Goal: Complete application form

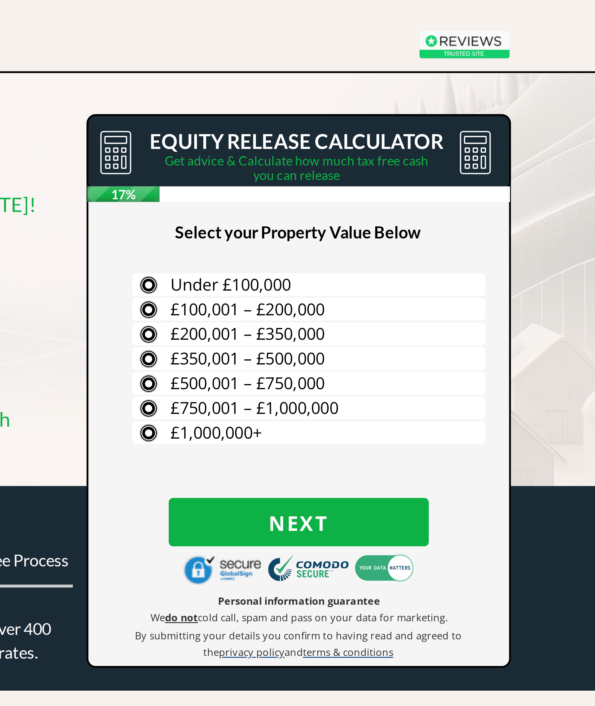
click at [231, 110] on label "£200,001 – £350,000" at bounding box center [392, 110] width 117 height 8
click at [0, 0] on input "£200,001 – £350,000" at bounding box center [0, 0] width 0 height 0
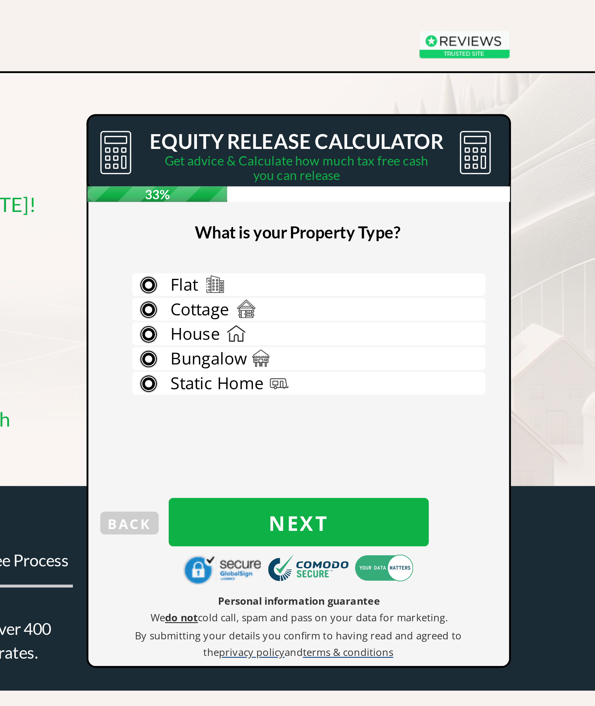
click at [231, 109] on label "House" at bounding box center [392, 110] width 117 height 8
click at [0, 0] on input "House" at bounding box center [0, 0] width 0 height 0
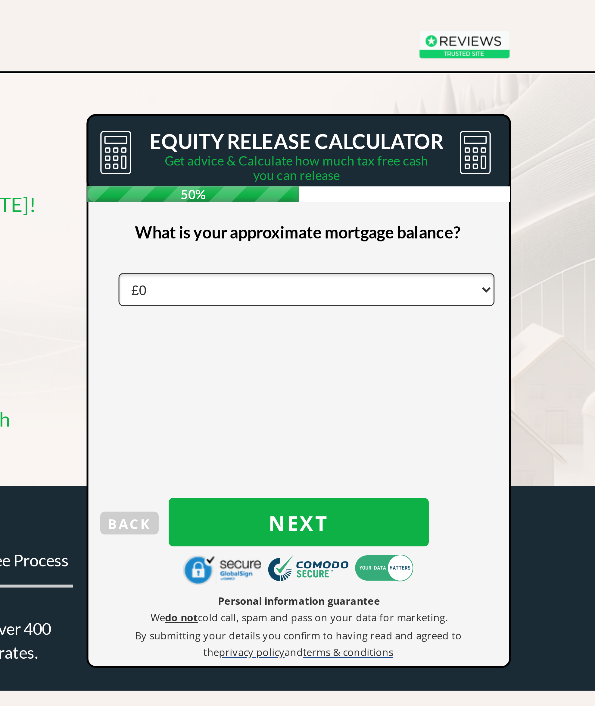
click at [231, 93] on select "£0 £5,000 £10,000 £15,000 £20,000 £25,000 £30,000 £35,000 £40,000 £45,000 £50,0…" at bounding box center [392, 95] width 124 height 11
click at [231, 173] on span "Next" at bounding box center [389, 172] width 86 height 8
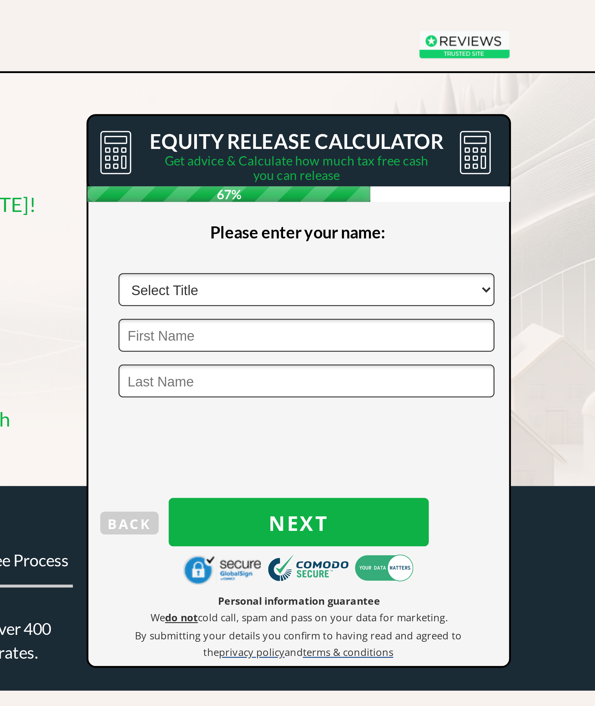
click at [231, 95] on select "Select Title Mr Mrs Ms Miss Dr Sir" at bounding box center [392, 95] width 124 height 11
select select "Mr"
click at [231, 108] on input "text" at bounding box center [392, 110] width 124 height 11
type input "Darrell"
type input "Scarth"
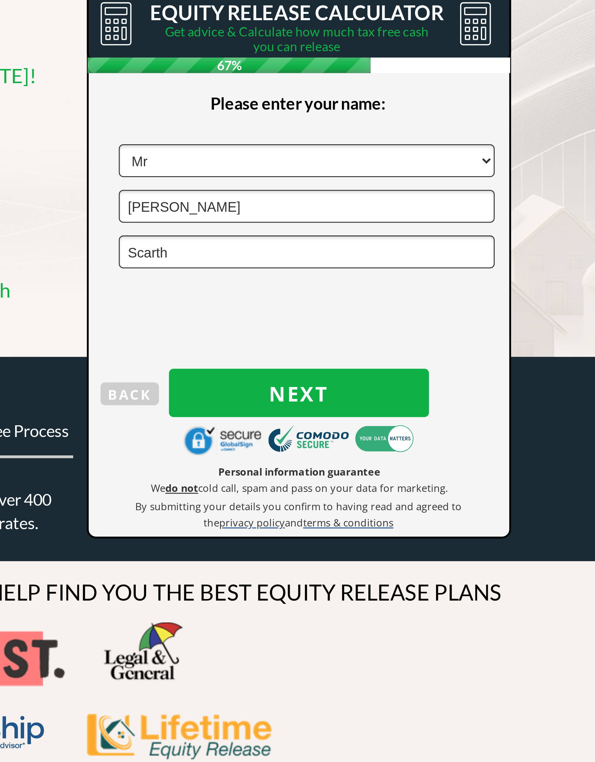
click at [231, 168] on span "Next" at bounding box center [389, 172] width 86 height 8
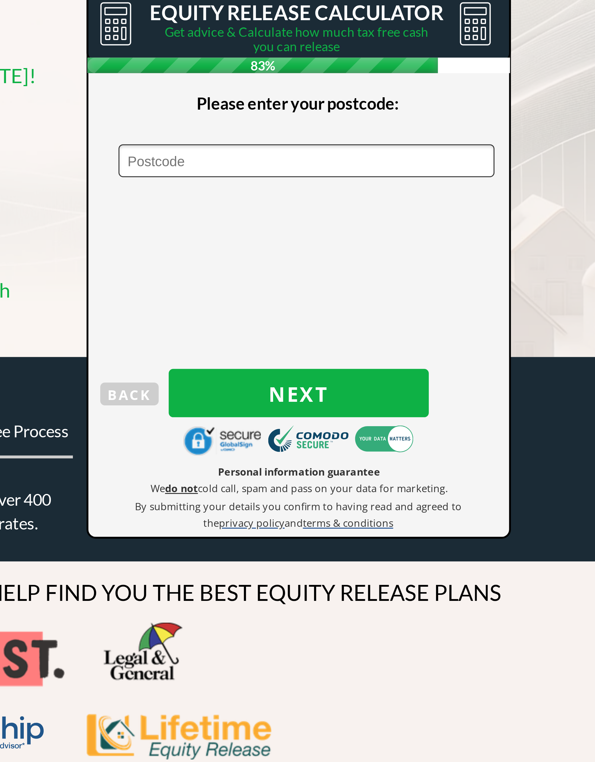
click at [231, 90] on input "text" at bounding box center [392, 95] width 124 height 11
type input "S"
type input "SN3 5DQ"
click at [231, 168] on span "Next" at bounding box center [389, 172] width 86 height 8
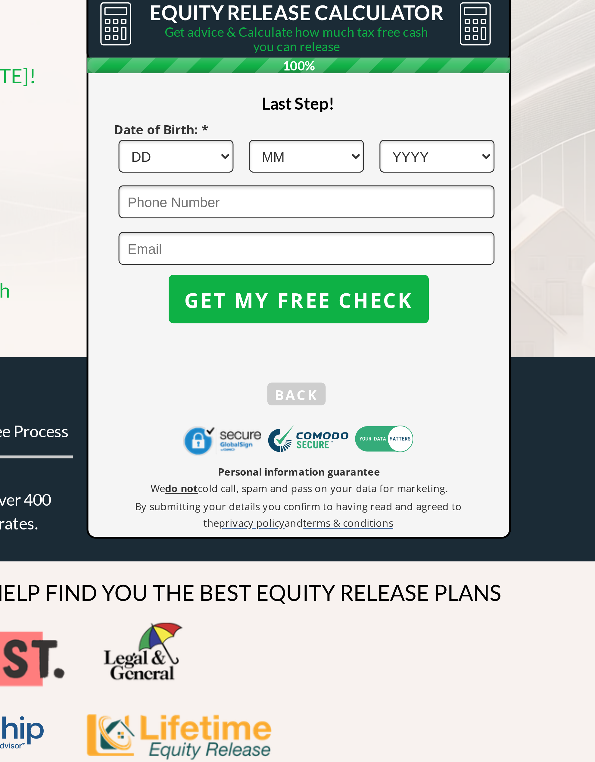
click at [231, 89] on select "DD 1 2 3 4 5 6 7 8 9 10 11 12 13 14 15 16 17 18 19 20 21 22 23 24 25 26 27 28 2…" at bounding box center [349, 94] width 38 height 11
select select "7"
click at [231, 89] on select "MM 1 2 3 4 5 6 7 8 9 10 11 12" at bounding box center [392, 94] width 38 height 11
select select "11"
click at [231, 89] on select "YYYY 1966 1965 1964 1963 1962 1961 1960 1959 1958 1957 1956 1955 1954 1953 1952…" at bounding box center [435, 94] width 38 height 11
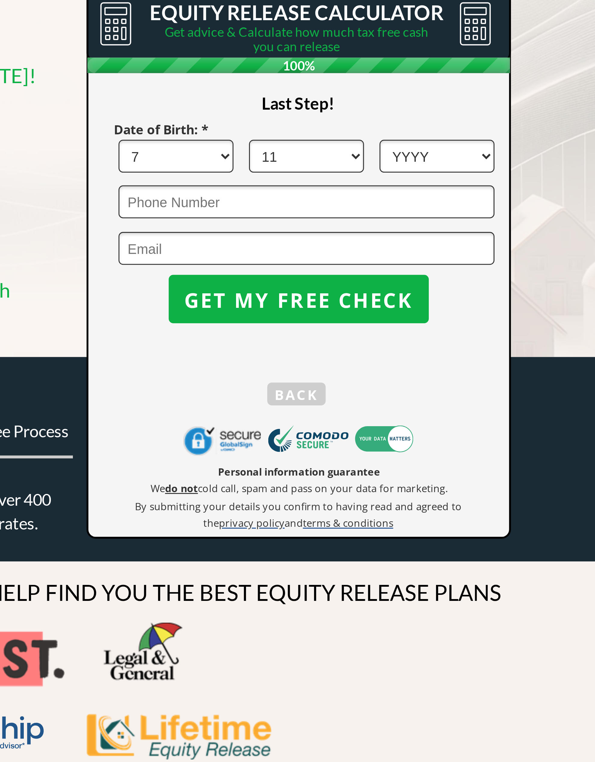
select select "1961"
click at [231, 104] on input "tel" at bounding box center [392, 109] width 124 height 11
